Goal: Transaction & Acquisition: Purchase product/service

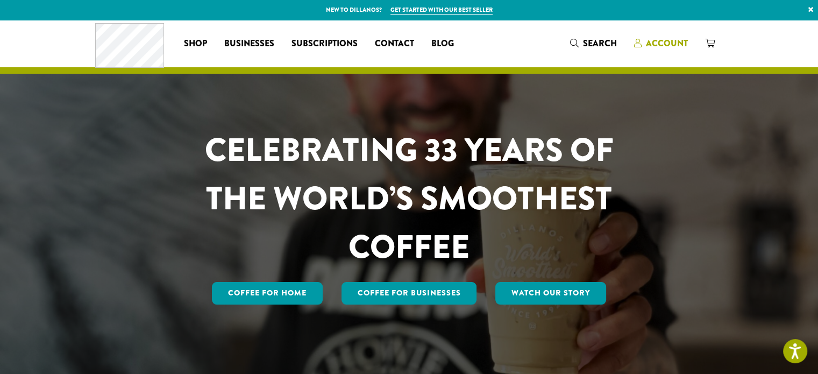
click at [614, 42] on span "Account" at bounding box center [667, 43] width 42 height 12
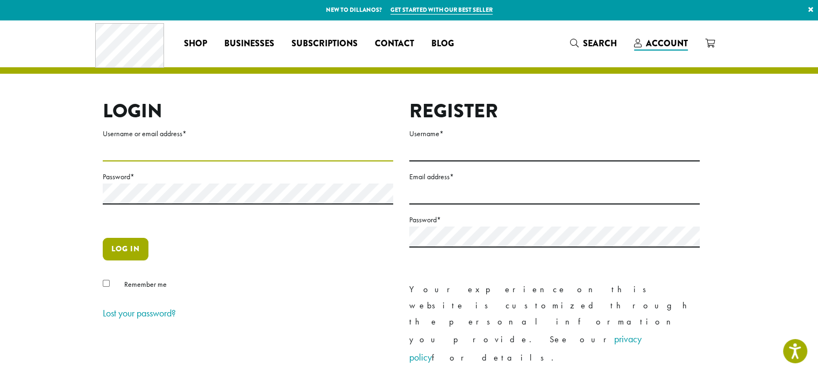
type input "**********"
click at [134, 244] on button "Log in" at bounding box center [126, 249] width 46 height 23
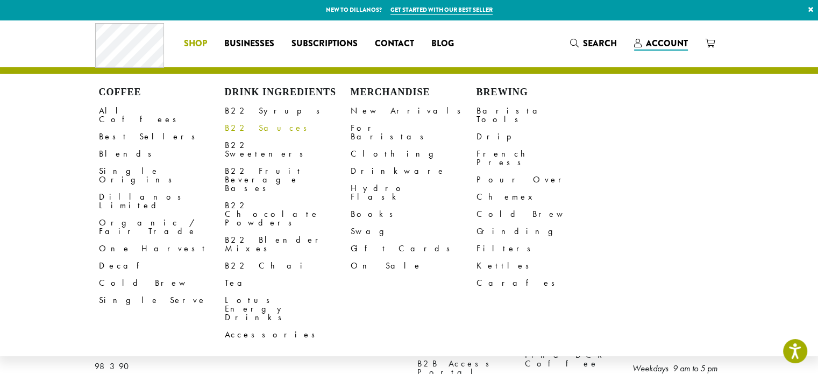
click at [241, 127] on link "B22 Sauces" at bounding box center [288, 127] width 126 height 17
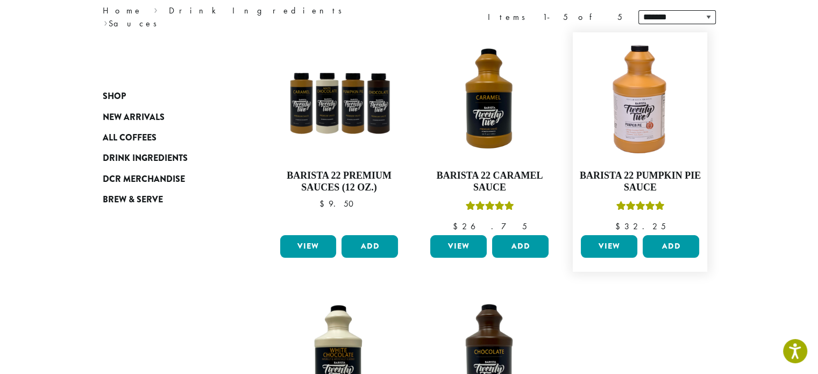
scroll to position [161, 0]
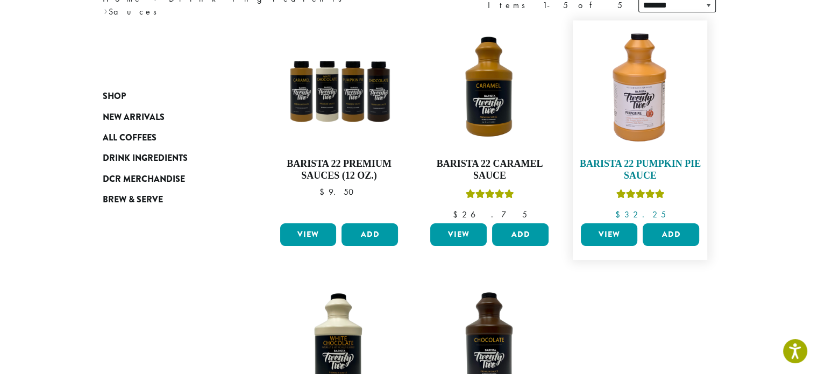
click at [637, 168] on h4 "Barista 22 Pumpkin Pie Sauce" at bounding box center [640, 169] width 124 height 23
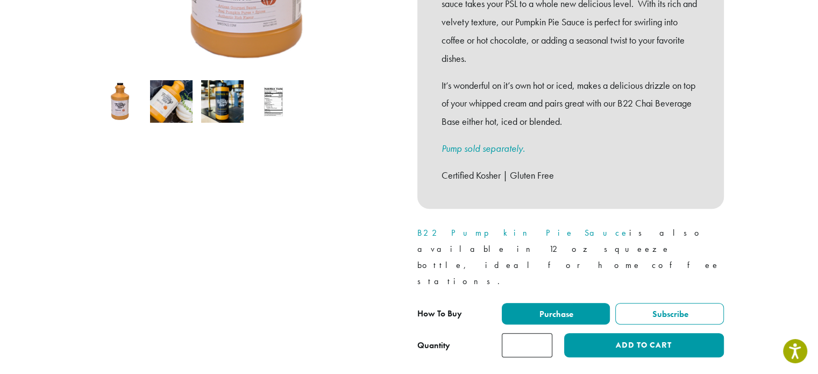
scroll to position [396, 0]
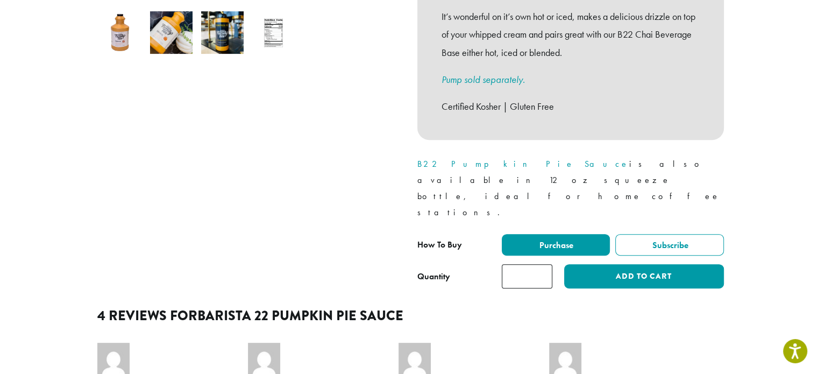
click at [529, 264] on input "*" at bounding box center [527, 276] width 51 height 24
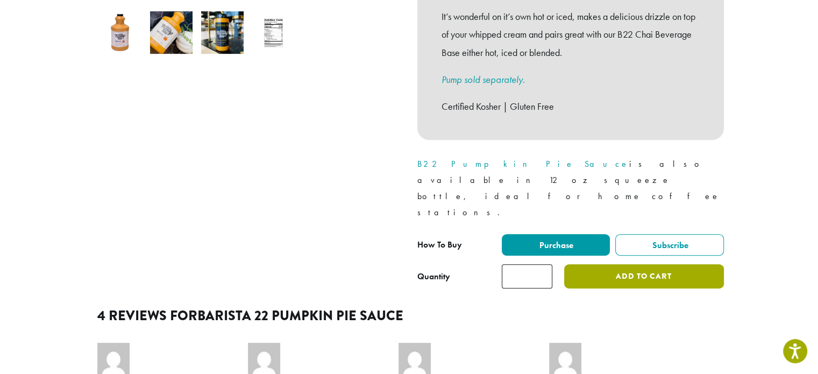
type input "**"
click at [642, 264] on button "Add to cart" at bounding box center [643, 276] width 159 height 24
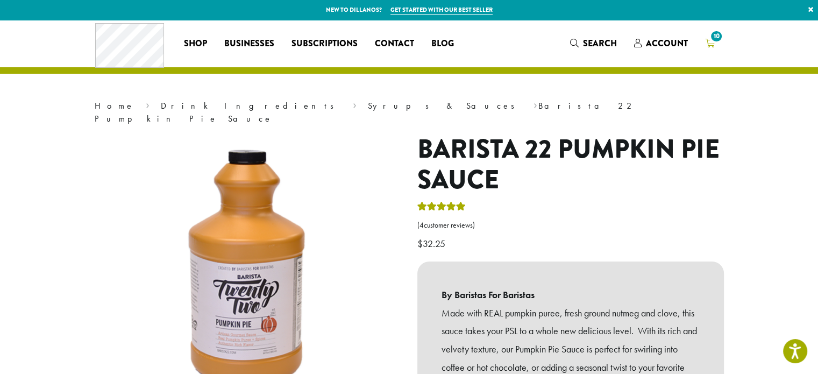
click at [710, 37] on span "10" at bounding box center [716, 36] width 15 height 15
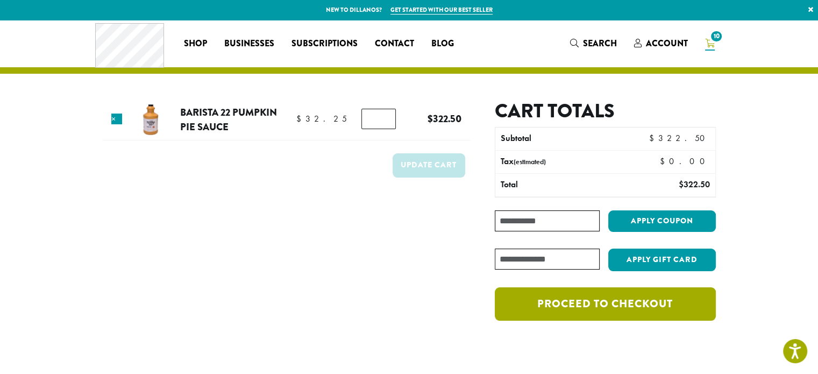
click at [562, 304] on link "Proceed to checkout" at bounding box center [605, 303] width 220 height 33
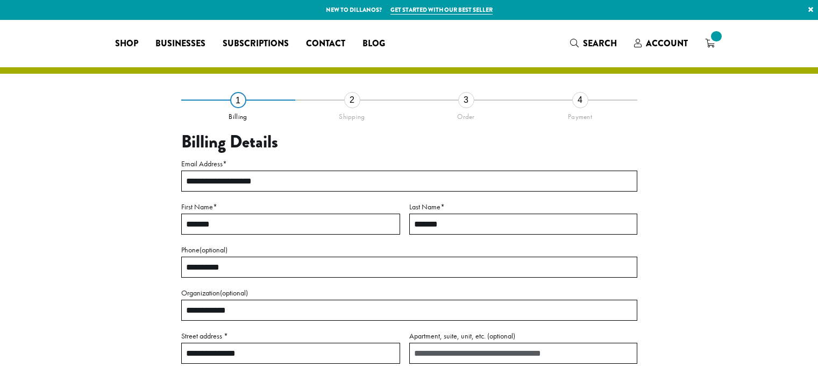
select select "**"
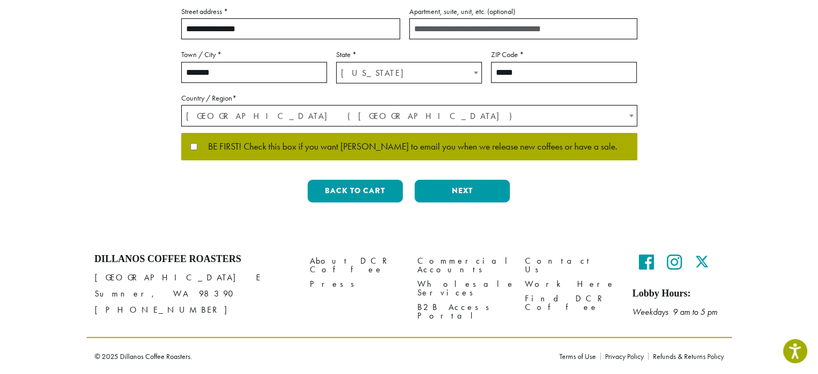
scroll to position [163, 0]
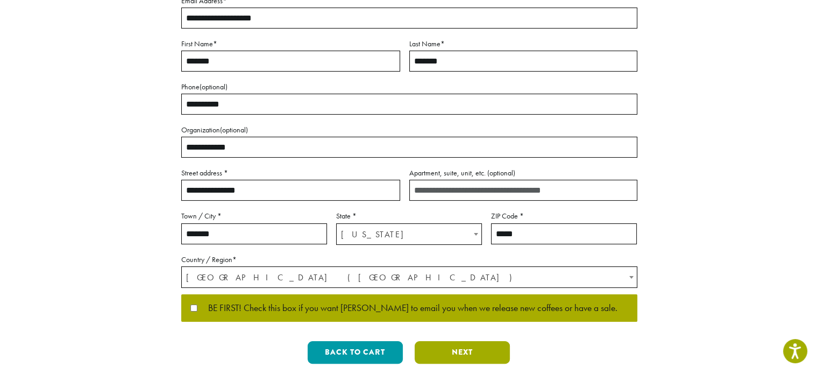
click at [460, 344] on button "Next" at bounding box center [462, 352] width 95 height 23
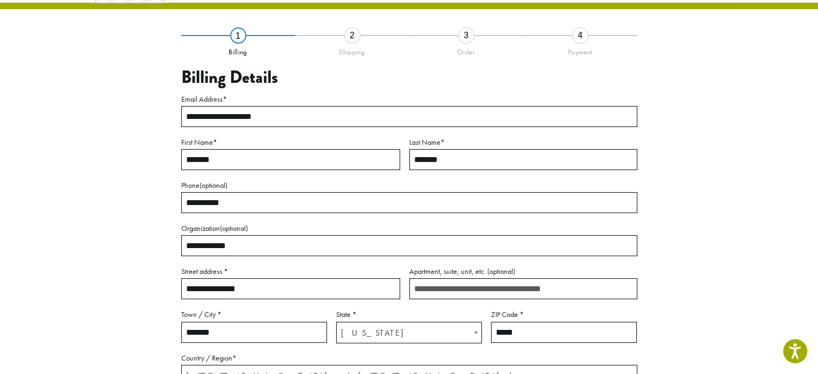
scroll to position [61, 0]
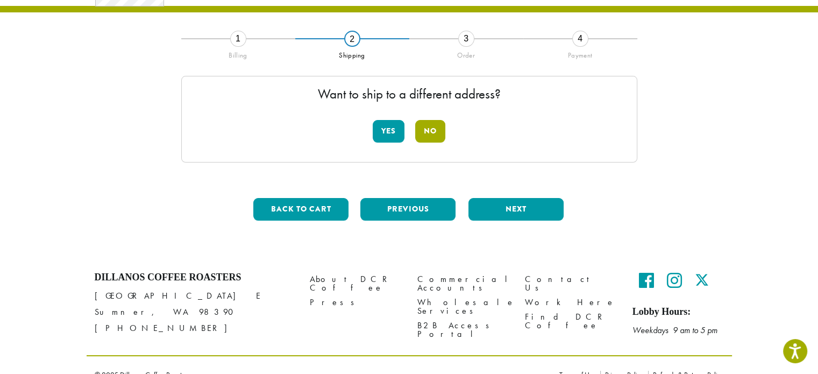
click at [432, 136] on button "No" at bounding box center [430, 131] width 30 height 23
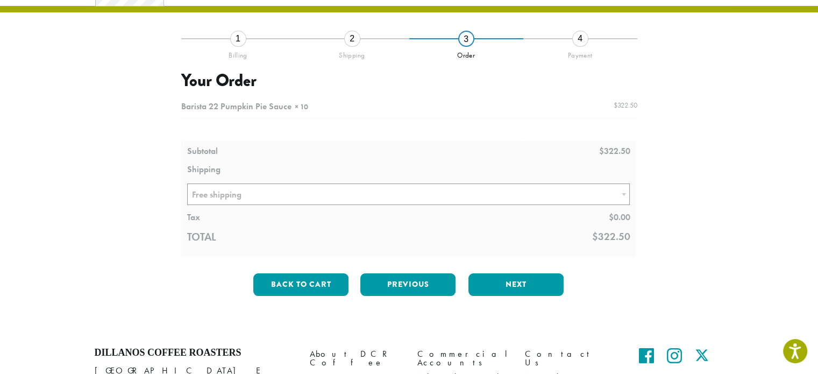
click at [444, 194] on div at bounding box center [409, 176] width 456 height 160
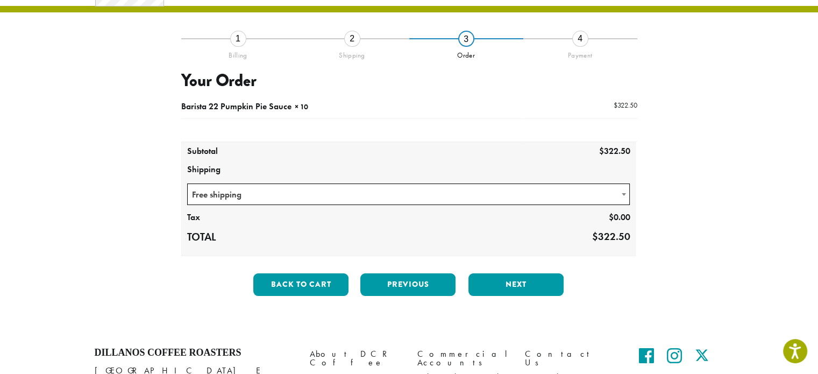
drag, startPoint x: 444, startPoint y: 194, endPoint x: 446, endPoint y: 184, distance: 9.5
click at [446, 184] on span "Free shipping" at bounding box center [409, 194] width 442 height 21
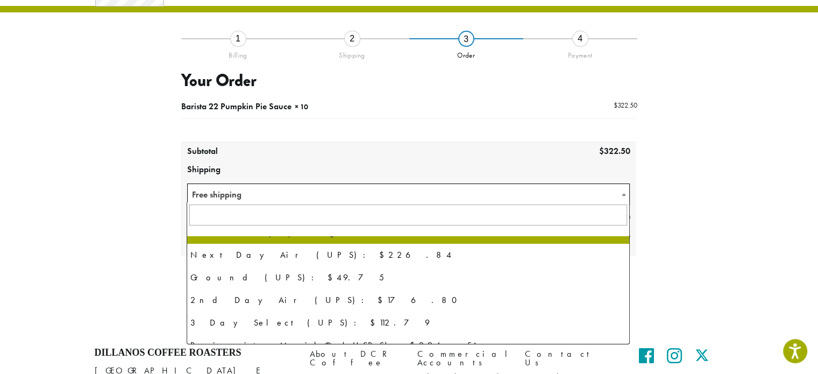
scroll to position [0, 0]
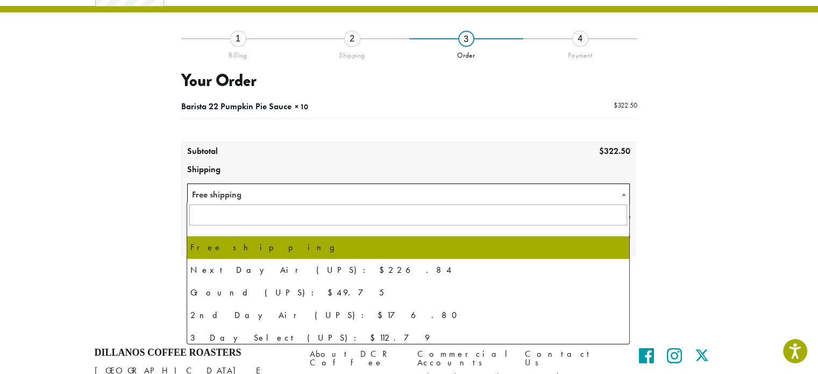
click at [255, 212] on input "text" at bounding box center [408, 214] width 438 height 21
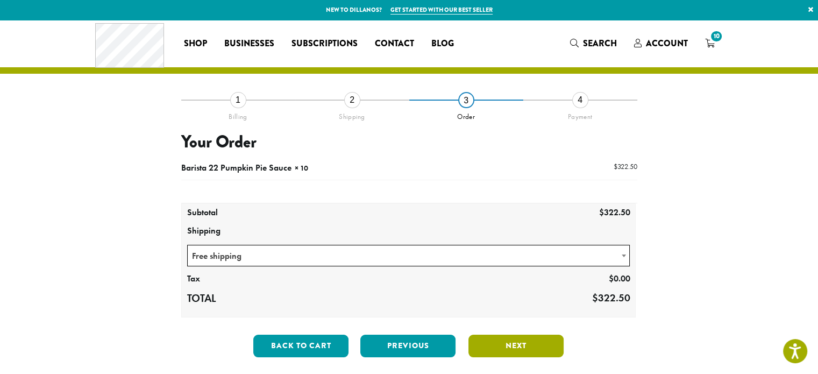
click at [539, 347] on button "Next" at bounding box center [515, 345] width 95 height 23
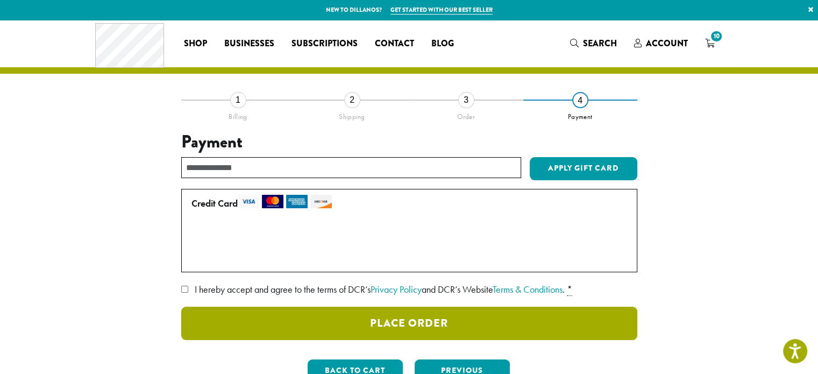
click at [413, 327] on button "Place Order" at bounding box center [409, 323] width 456 height 33
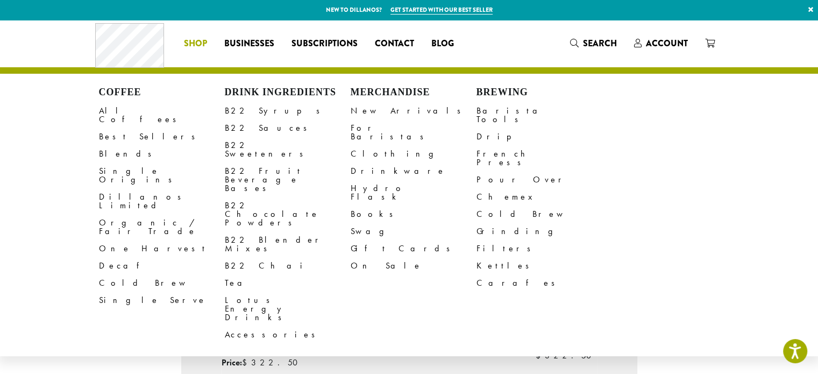
click at [192, 38] on span "Shop" at bounding box center [195, 43] width 23 height 13
click at [248, 126] on link "B22 Sauces" at bounding box center [288, 127] width 126 height 17
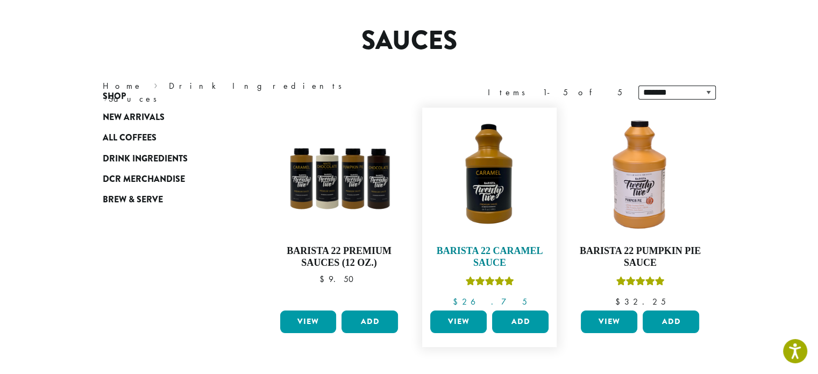
scroll to position [131, 0]
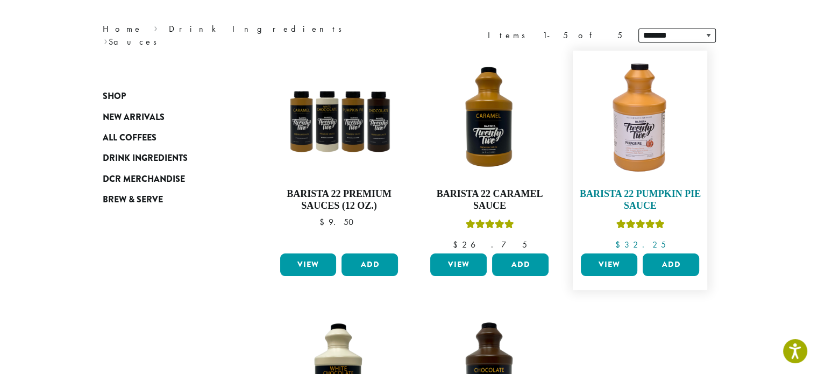
click at [630, 187] on link "Barista 22 Pumpkin Pie Sauce $ 32.25" at bounding box center [640, 152] width 124 height 193
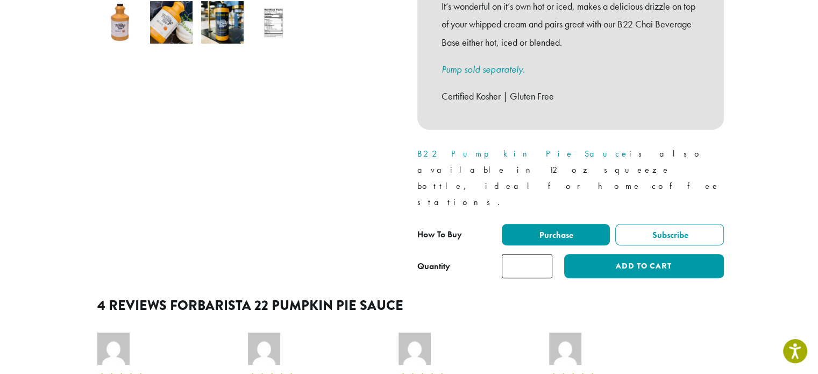
scroll to position [413, 0]
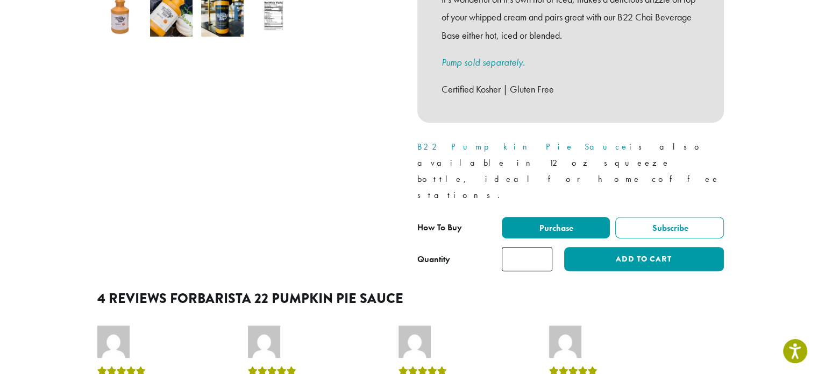
click at [543, 247] on input "*" at bounding box center [527, 259] width 51 height 24
type input "*"
click at [543, 247] on input "*" at bounding box center [527, 259] width 51 height 24
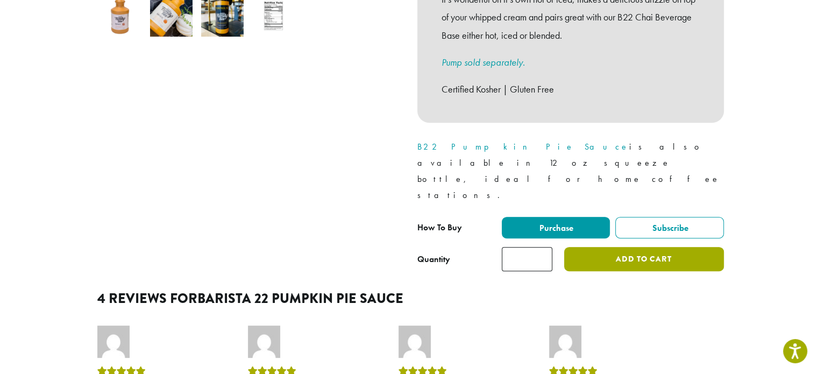
click at [640, 247] on button "Add to cart" at bounding box center [643, 259] width 159 height 24
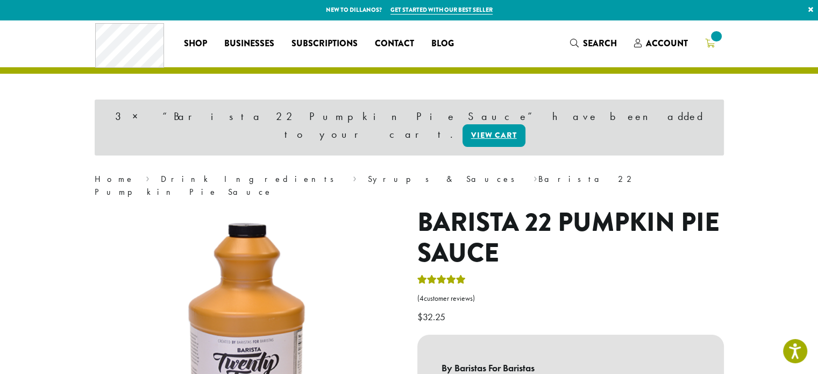
click at [714, 41] on span at bounding box center [716, 36] width 15 height 15
click at [711, 42] on icon "3" at bounding box center [710, 43] width 10 height 9
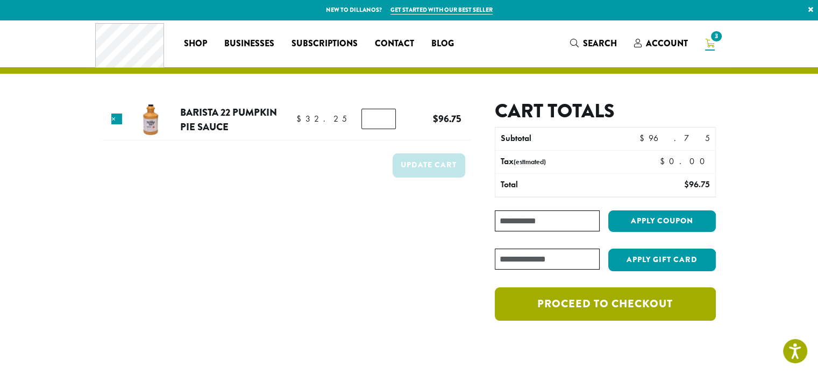
click at [587, 303] on link "Proceed to checkout" at bounding box center [605, 303] width 220 height 33
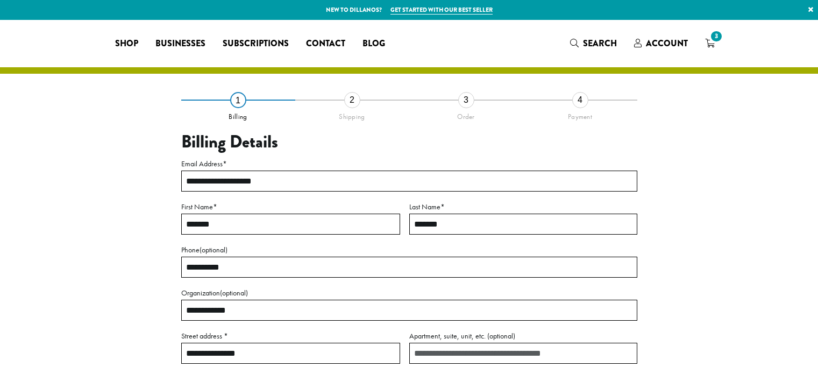
select select "**"
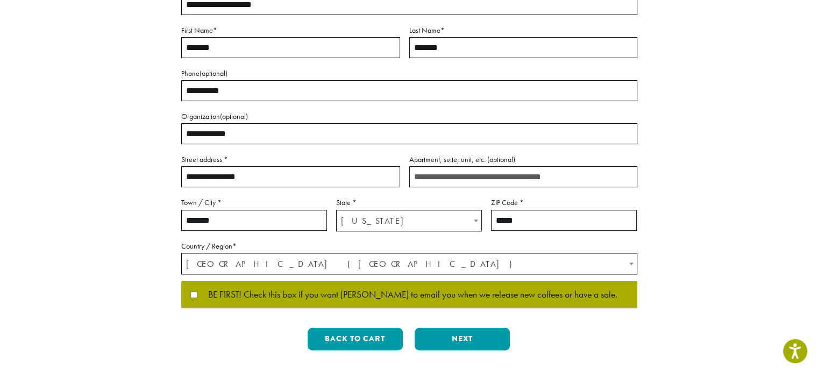
scroll to position [250, 0]
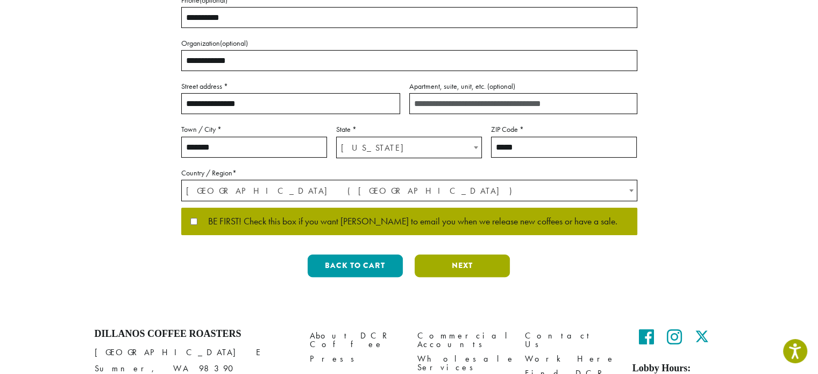
click at [456, 259] on button "Next" at bounding box center [462, 265] width 95 height 23
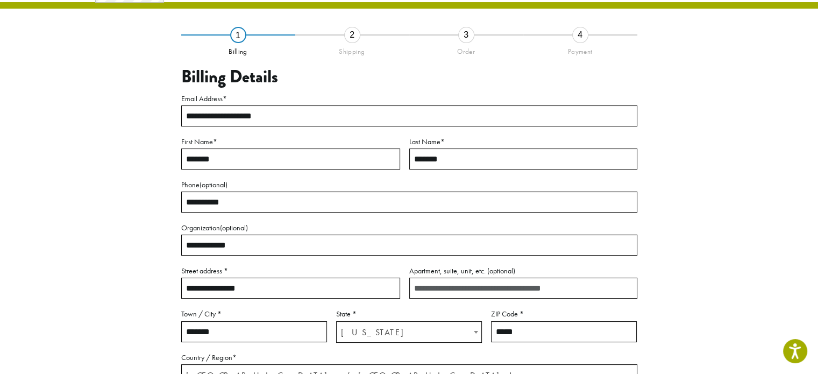
scroll to position [61, 0]
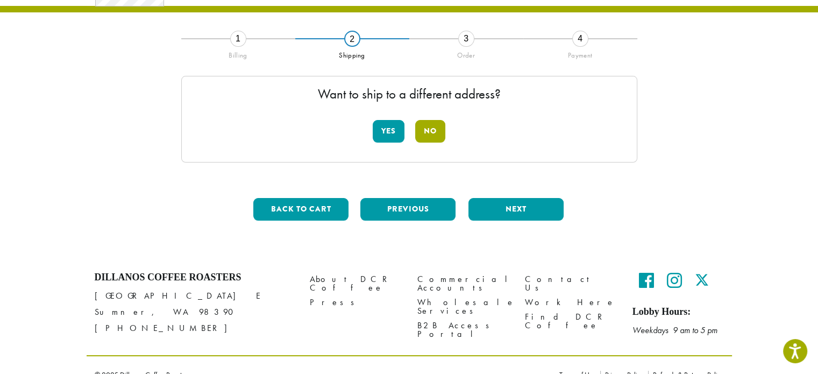
click at [419, 138] on button "No" at bounding box center [430, 131] width 30 height 23
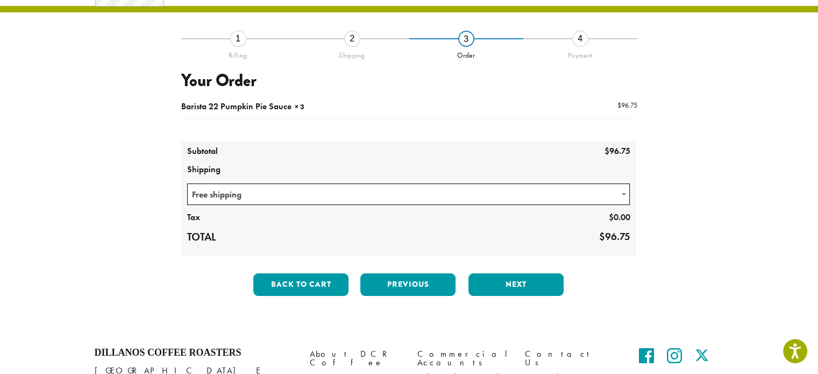
click at [385, 195] on span "Free shipping" at bounding box center [409, 194] width 442 height 21
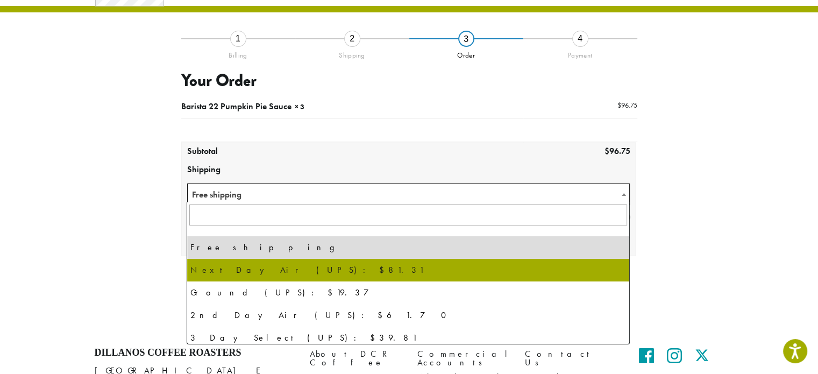
select select "********"
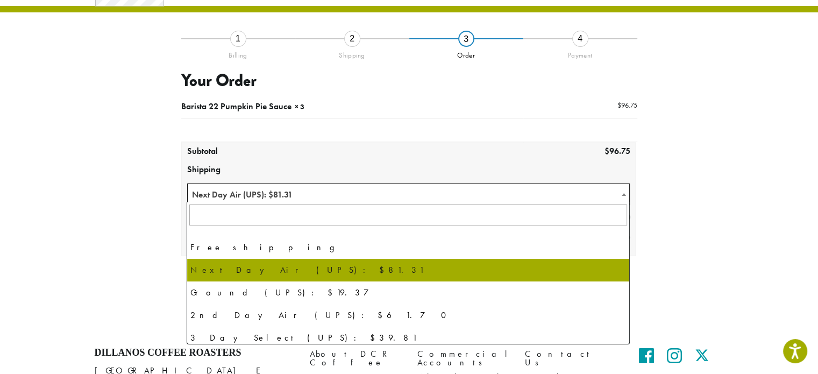
click at [269, 195] on span "Next Day Air (UPS): $81.31" at bounding box center [409, 194] width 442 height 21
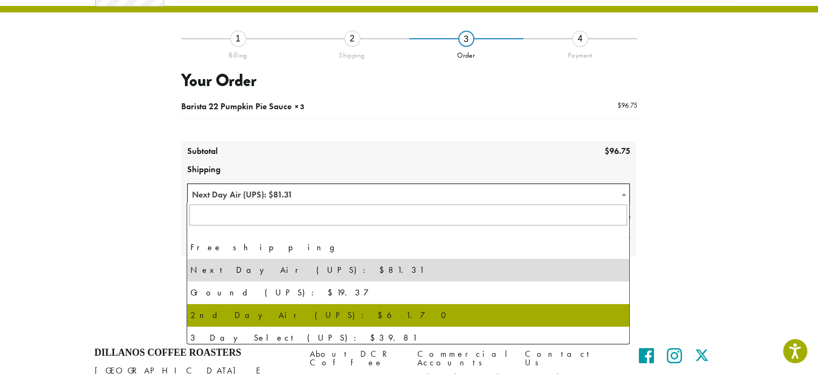
select select "********"
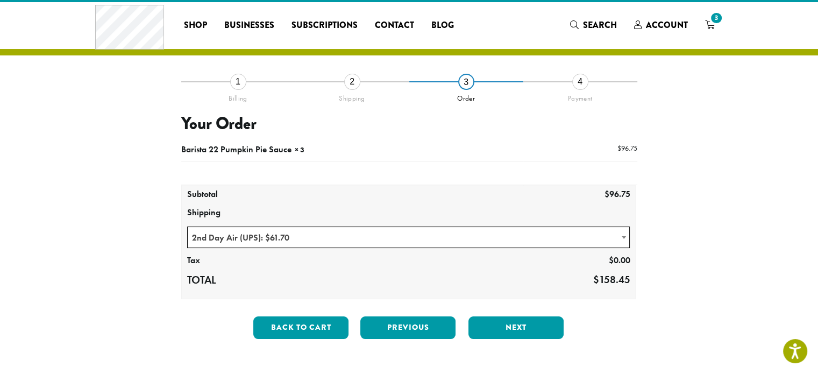
scroll to position [9, 0]
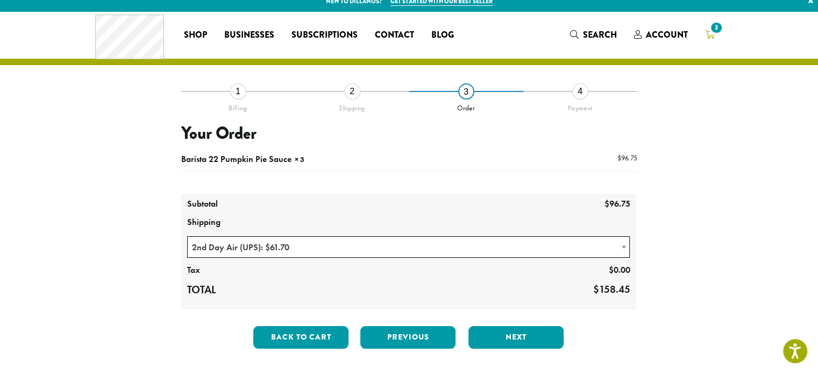
click at [714, 34] on span "3" at bounding box center [716, 27] width 15 height 15
